Goal: Communication & Community: Answer question/provide support

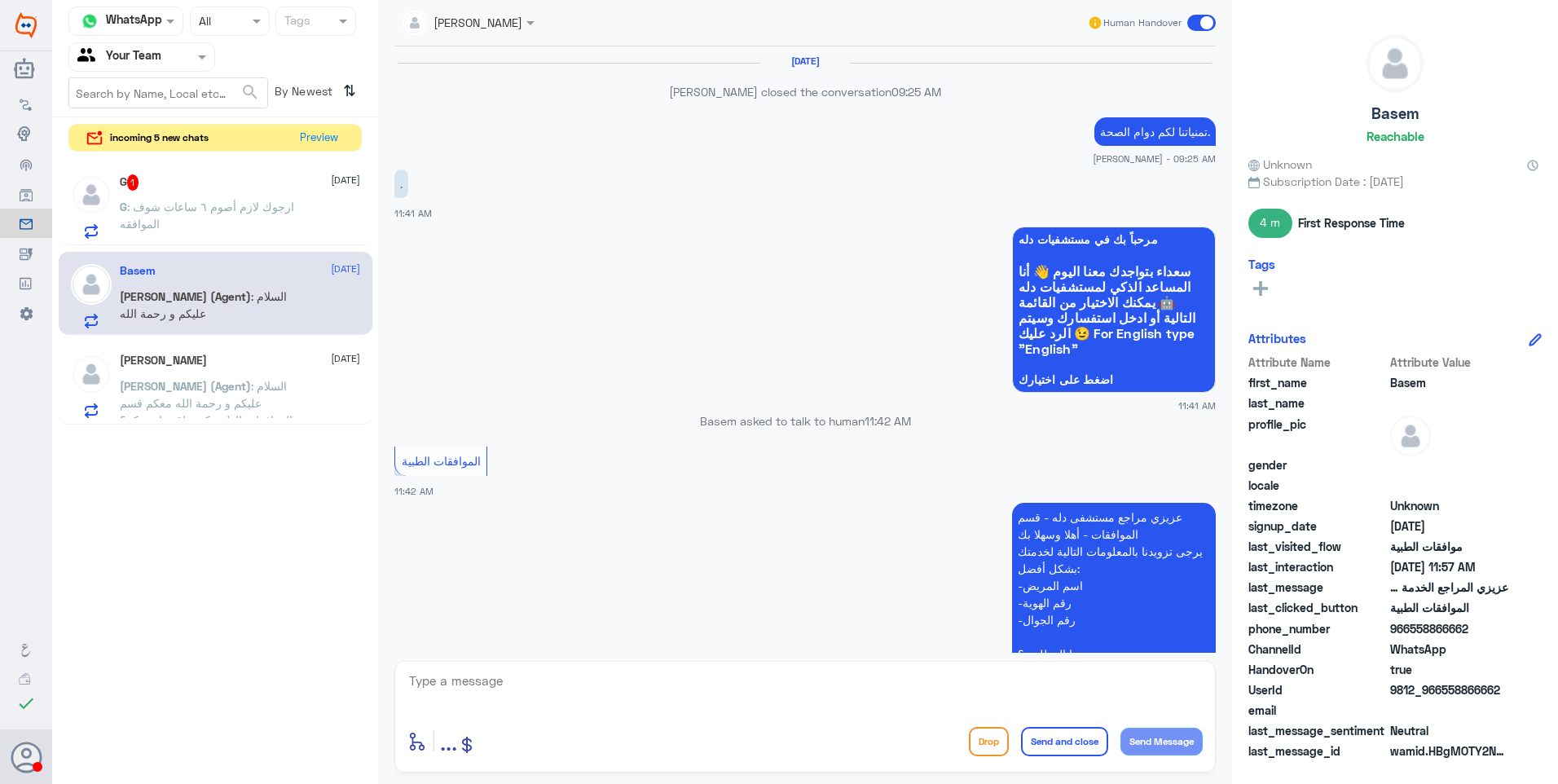
scroll to position [968, 0]
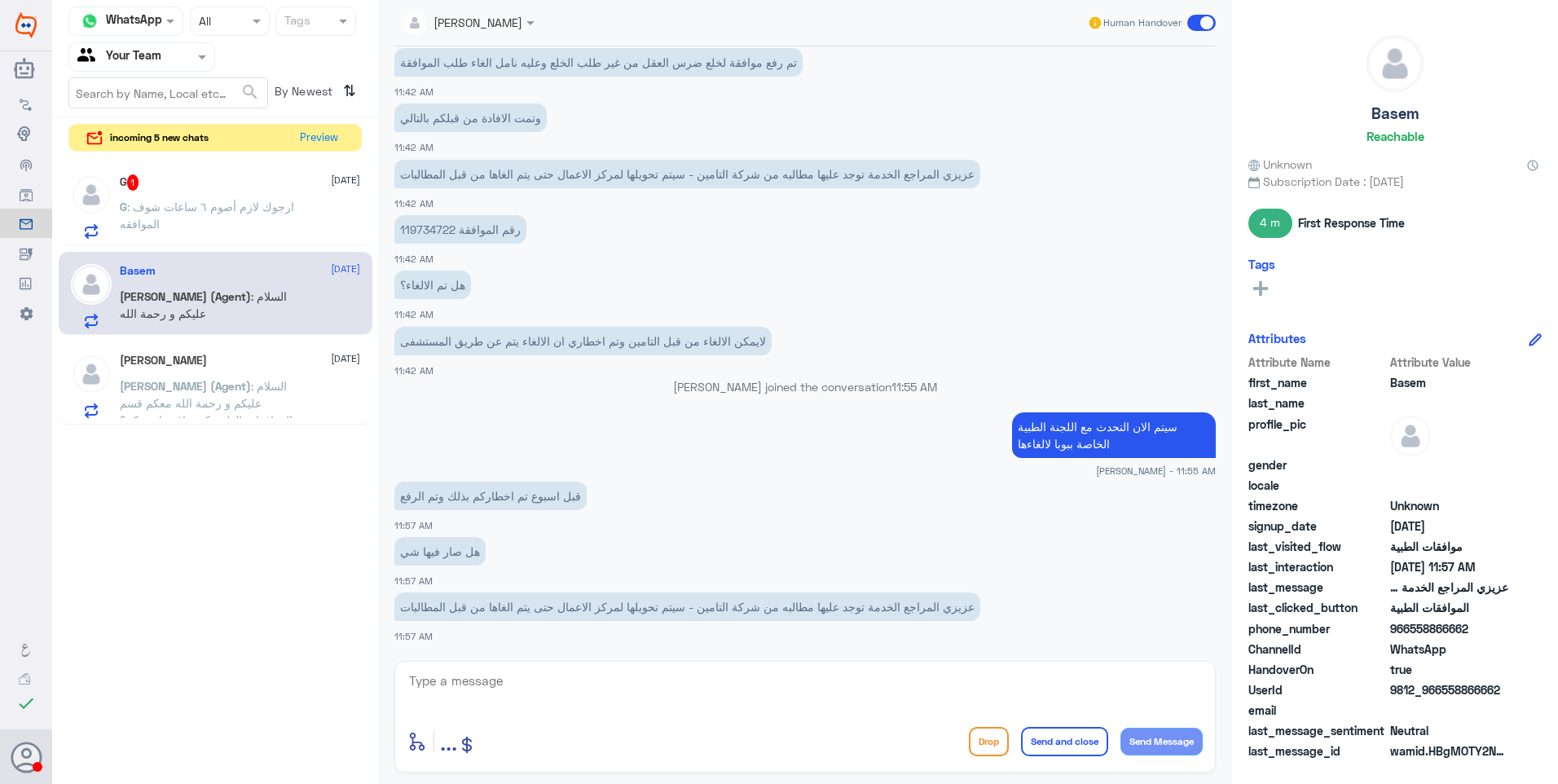
click at [266, 238] on p "G : ارجوك لازم أصوم ٦ ساعات شوف الموافقه" at bounding box center [211, 218] width 183 height 41
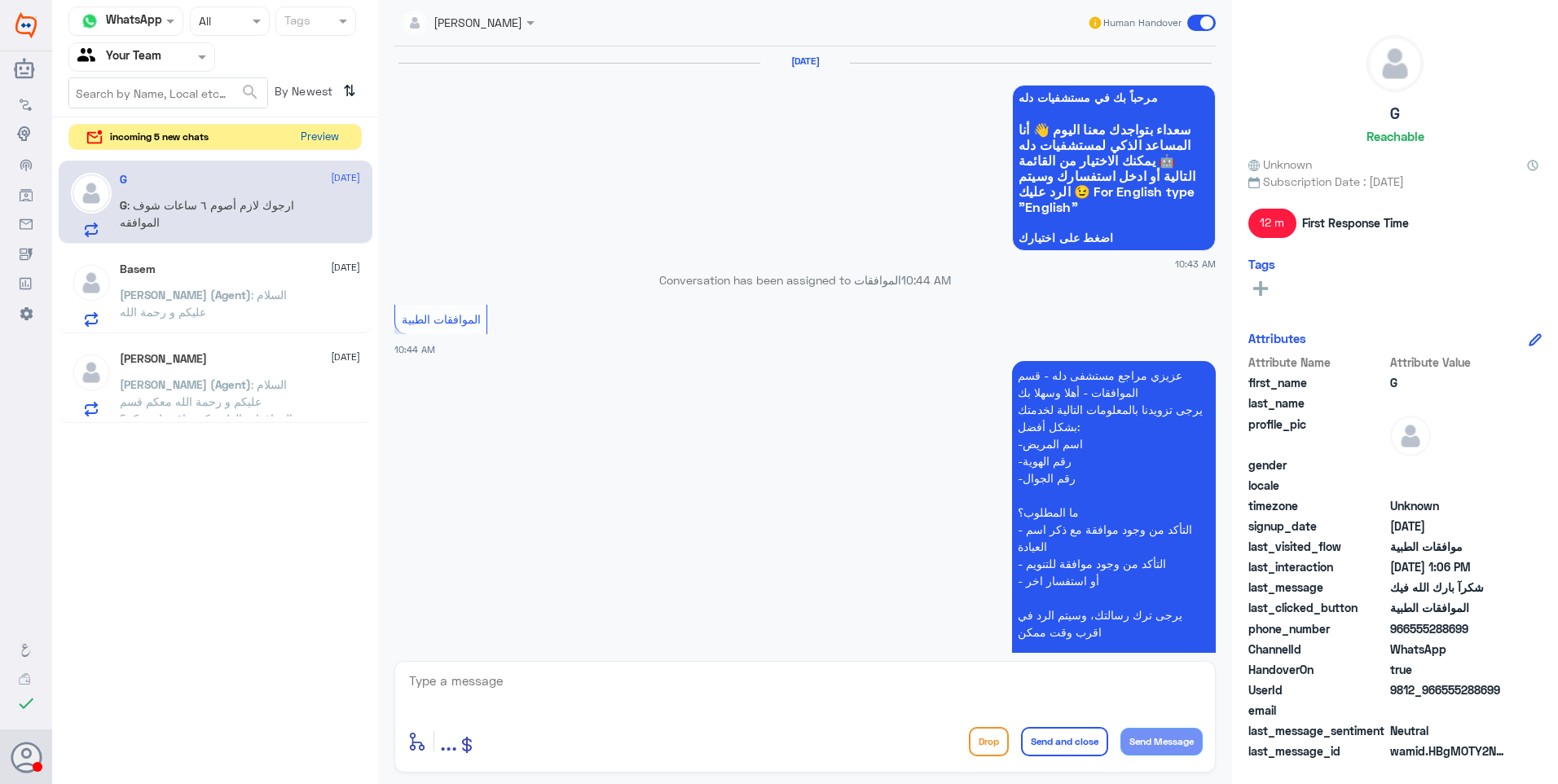
scroll to position [1122, 0]
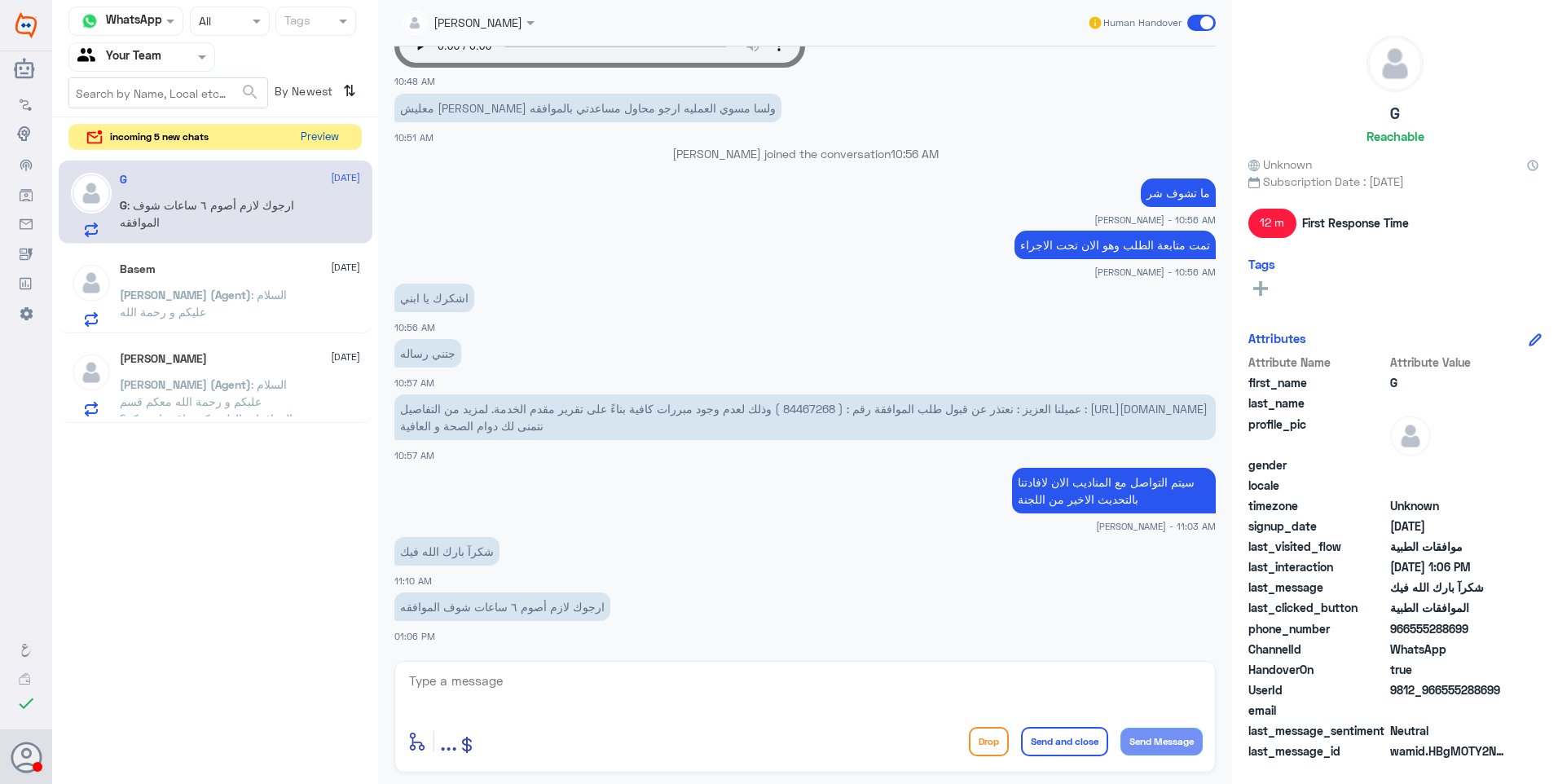
click at [315, 140] on button "Preview" at bounding box center [319, 137] width 51 height 25
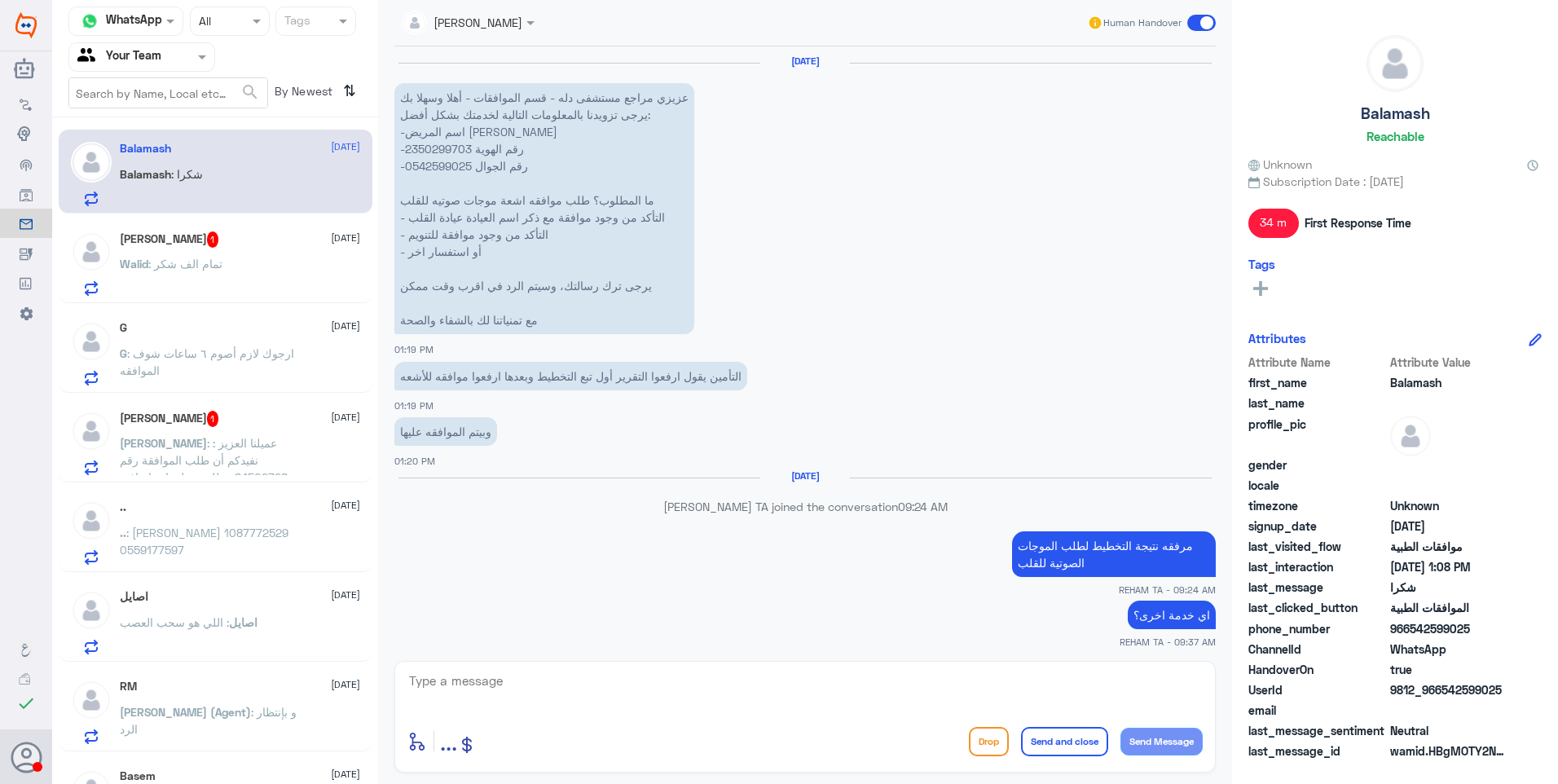
scroll to position [1632, 0]
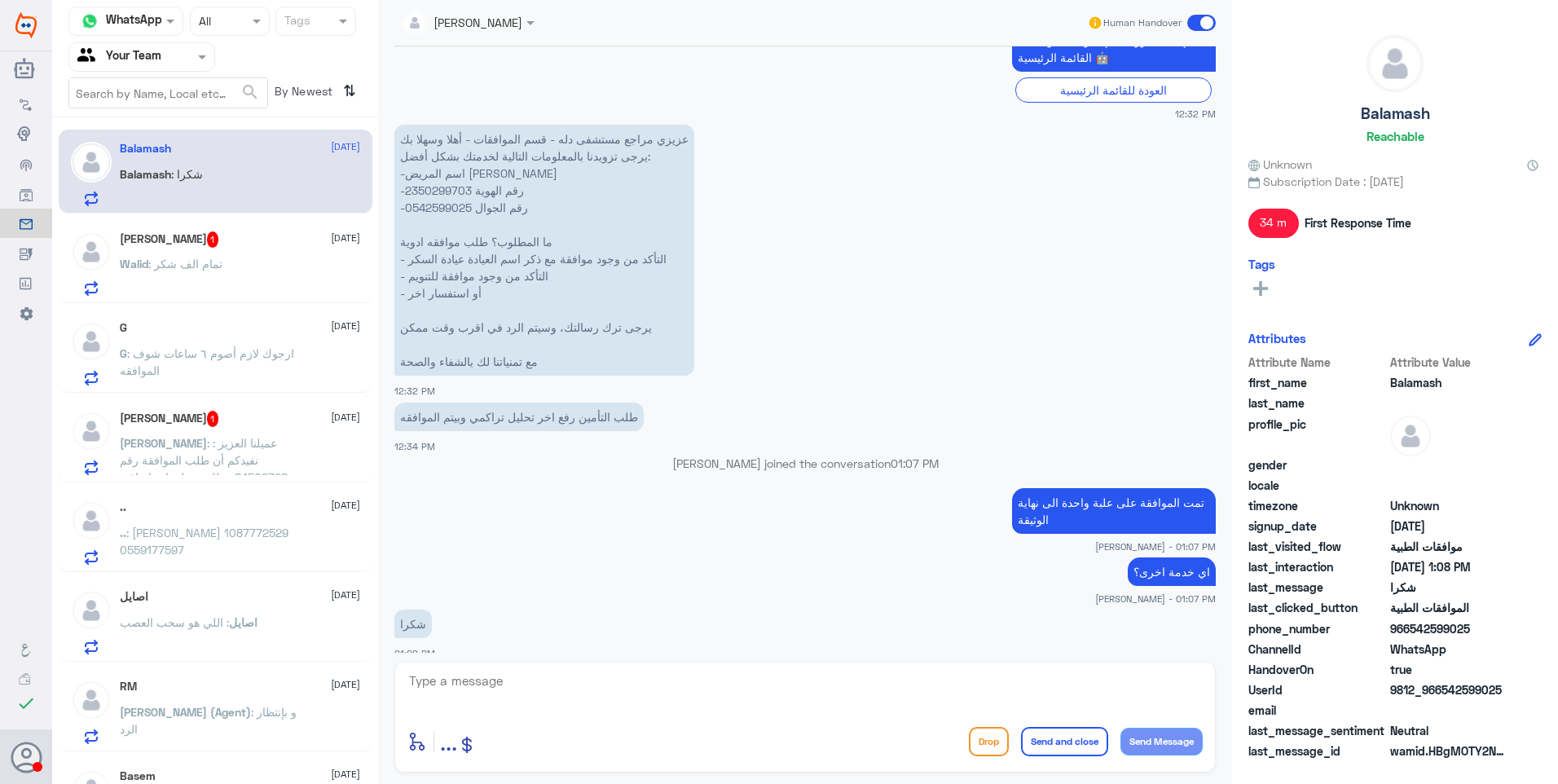
click at [200, 320] on div "G [DATE] G : ارجوك لازم أصوم ٦ ساعات شوف الموافقه" at bounding box center [216, 350] width 314 height 84
click at [204, 207] on div "Balamash [DATE] Balamash : شكرا" at bounding box center [216, 171] width 314 height 84
click at [218, 236] on div "[PERSON_NAME] 1 [DATE]" at bounding box center [240, 240] width 241 height 17
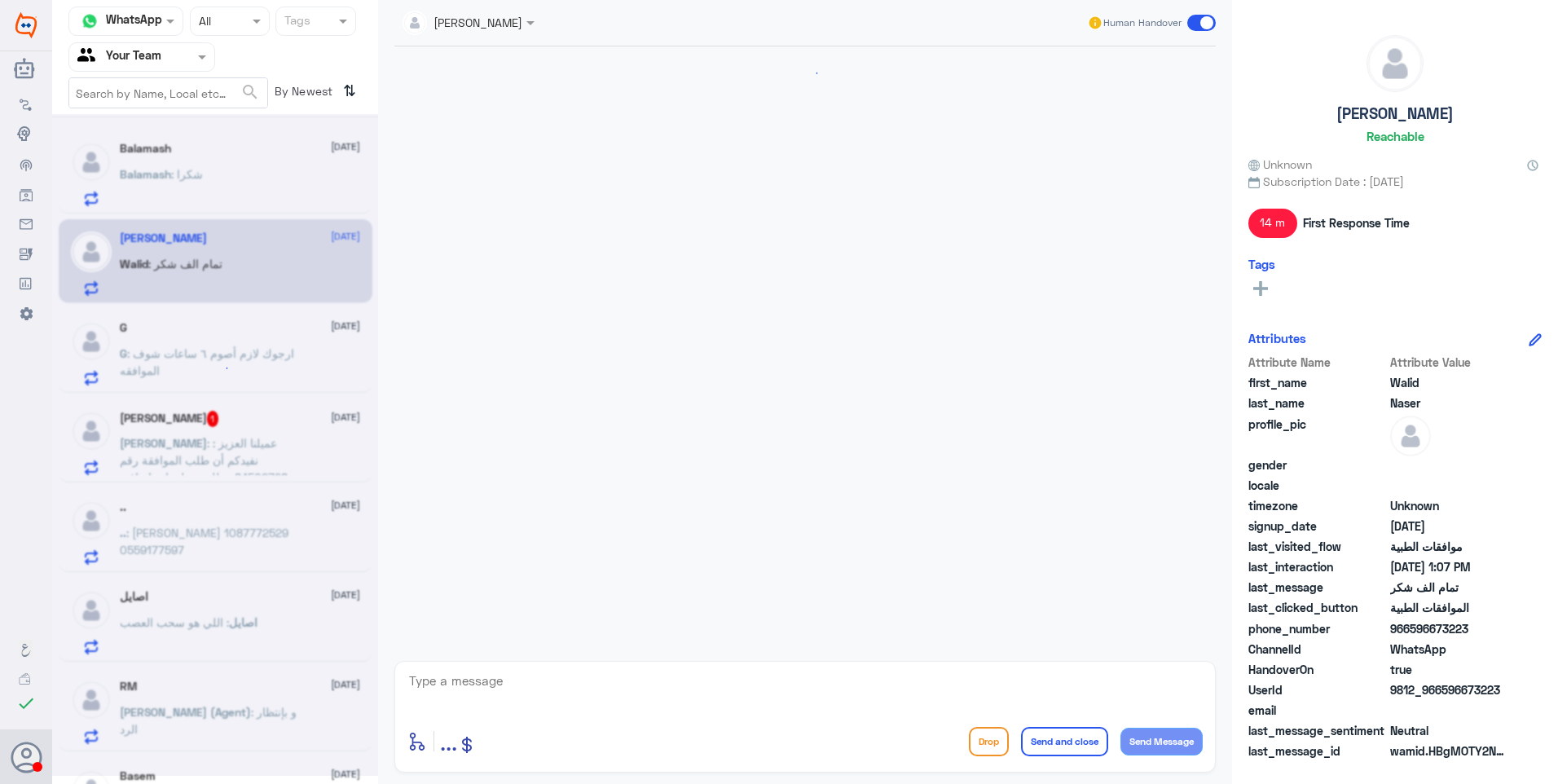
scroll to position [1092, 0]
